Goal: Find specific page/section

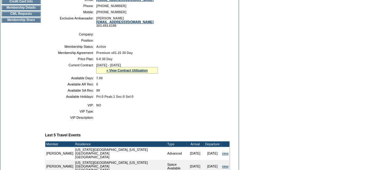
scroll to position [239, 0]
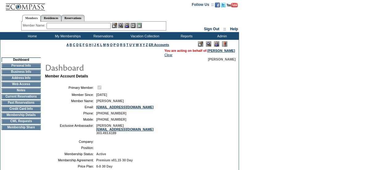
scroll to position [1, 0]
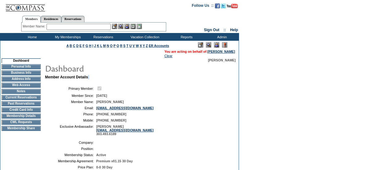
drag, startPoint x: 107, startPoint y: 77, endPoint x: 118, endPoint y: 81, distance: 12.4
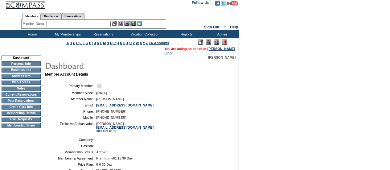
scroll to position [4, 0]
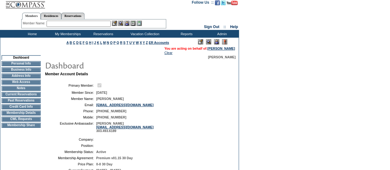
click at [35, 122] on td "CWL Requests" at bounding box center [21, 119] width 39 height 5
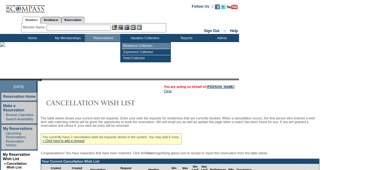
click at [136, 44] on td "Residence Collection" at bounding box center [146, 46] width 48 height 6
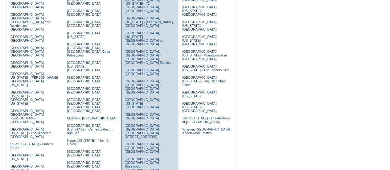
scroll to position [103, 0]
